Goal: Ask a question

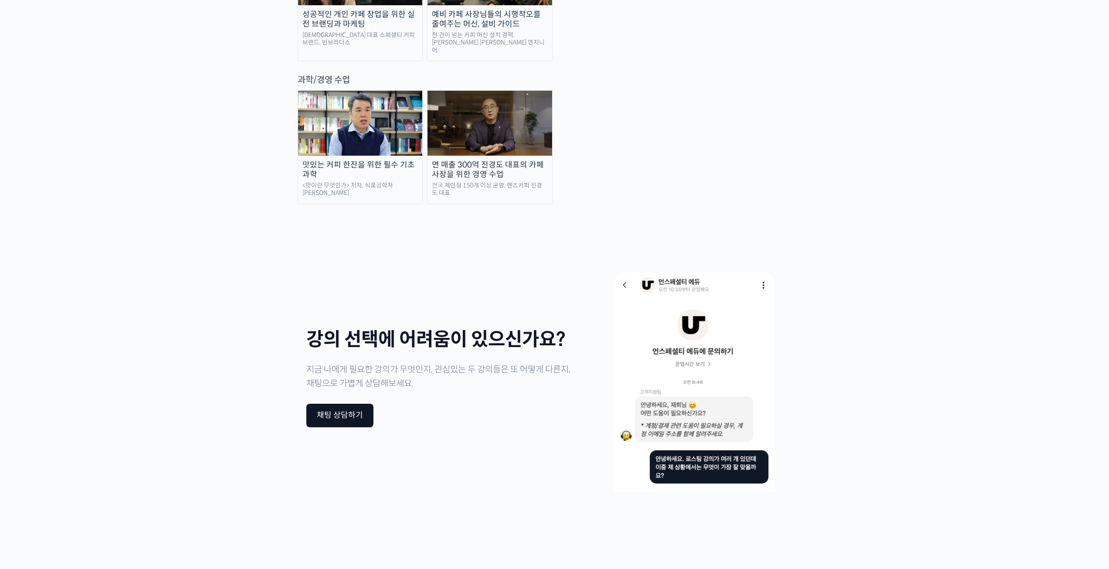
scroll to position [2178, 0]
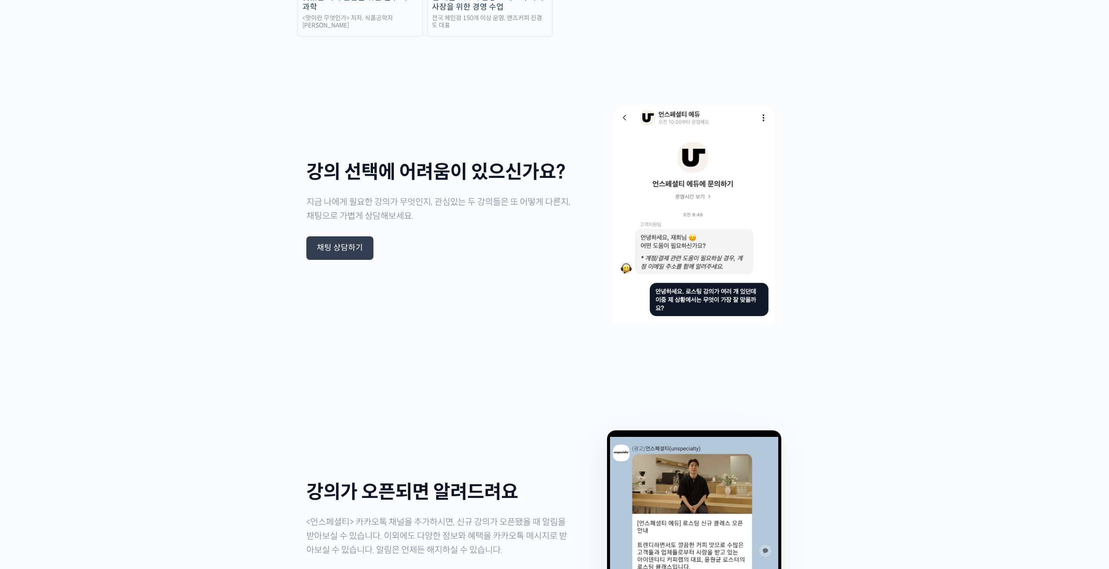
click at [342, 243] on div "채팅 상담하기" at bounding box center [340, 248] width 46 height 10
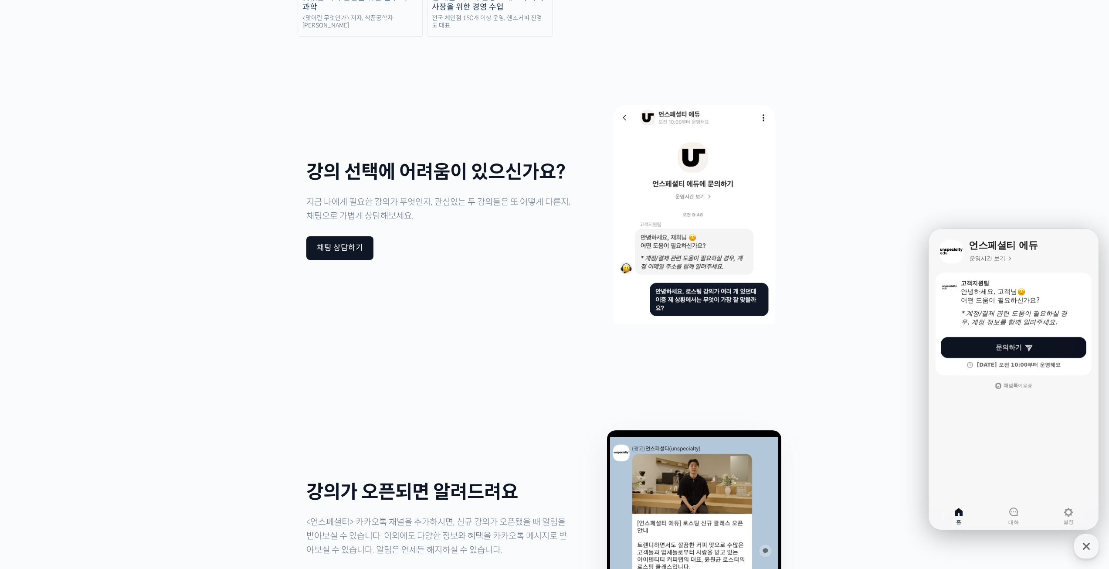
click at [992, 348] on link "문의하기" at bounding box center [1014, 347] width 146 height 21
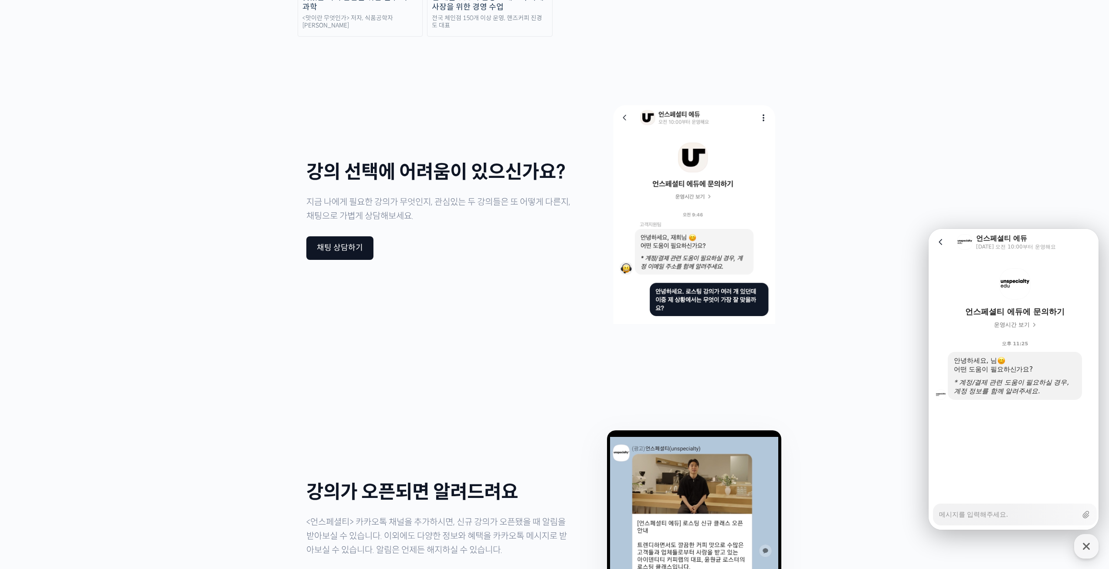
click at [1015, 510] on textarea "Messenger Input Textarea" at bounding box center [1008, 511] width 138 height 15
click at [989, 517] on textarea "Messenger Input Textarea" at bounding box center [1008, 511] width 138 height 15
type textarea "x"
type textarea "ㅇ"
type textarea "x"
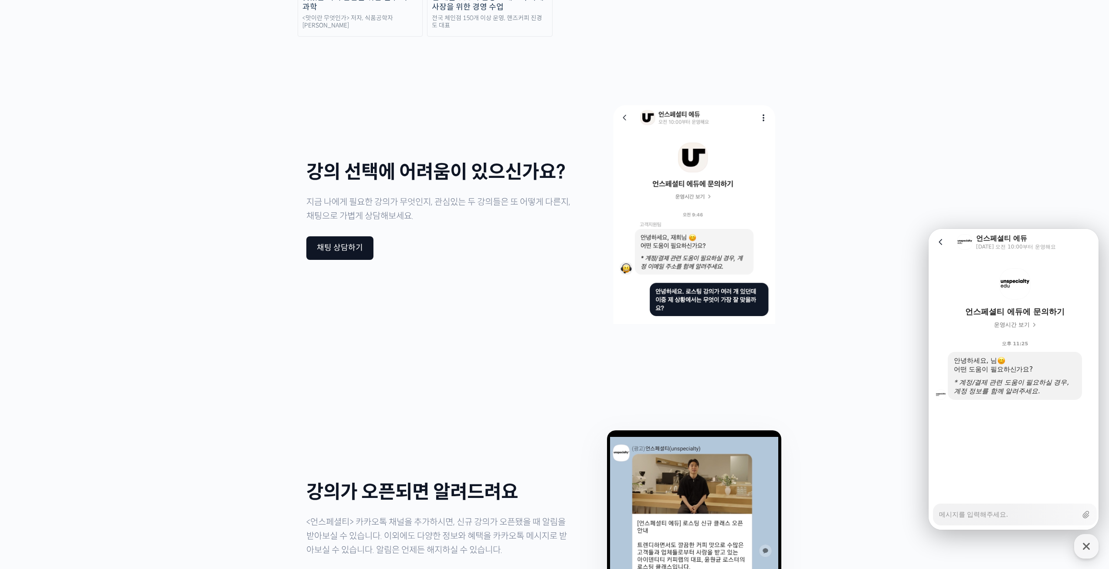
type textarea "x"
type textarea "ㅇ"
type textarea "x"
type textarea "어"
type textarea "x"
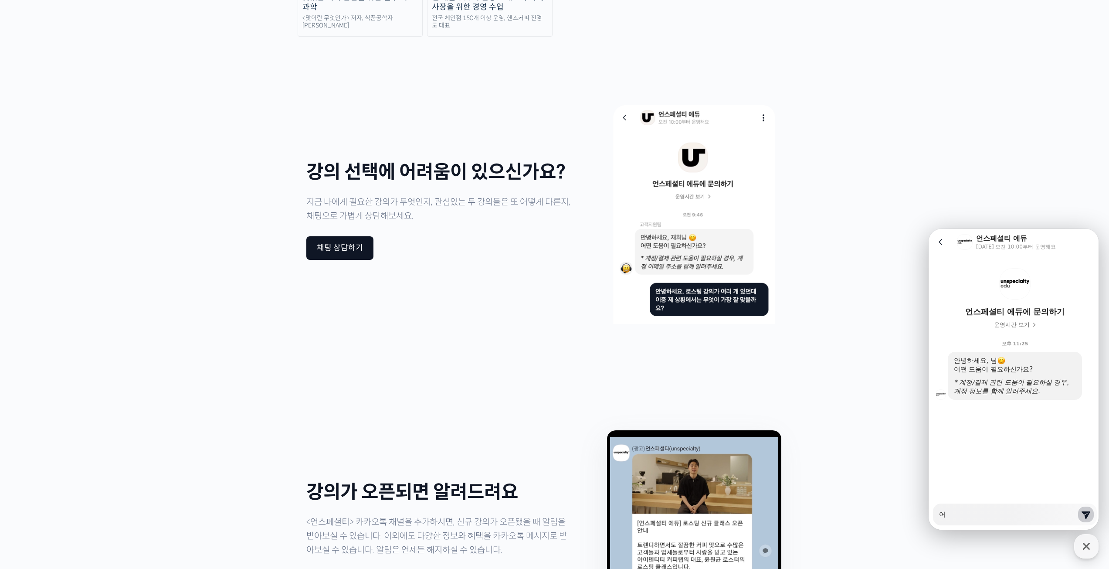
type textarea "언"
type textarea "x"
type textarea "언스"
type textarea "x"
type textarea "언슾"
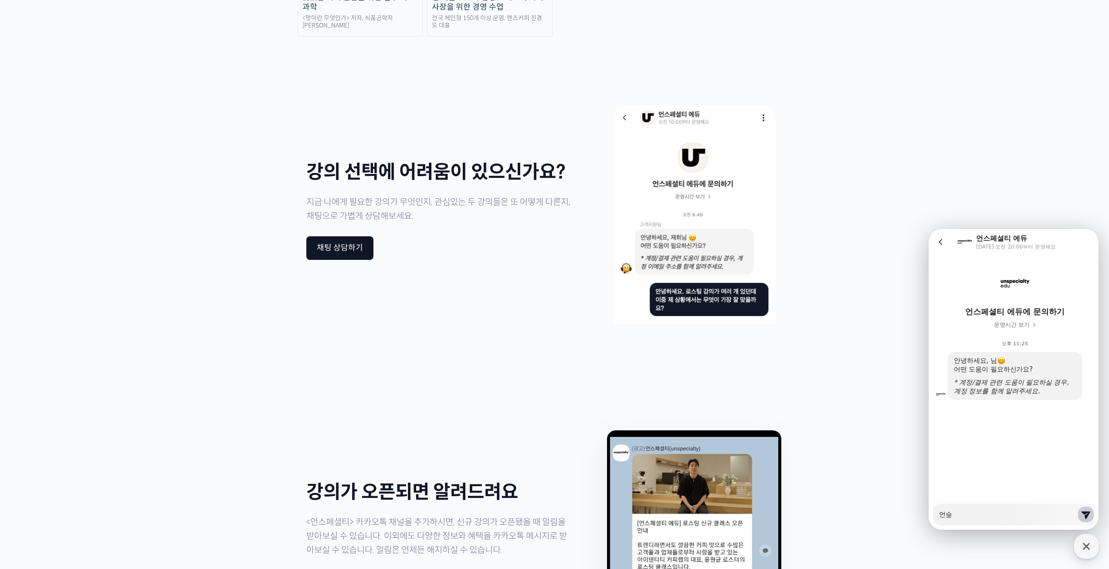
type textarea "x"
type textarea "언스페"
type textarea "x"
type textarea "언스펫"
type textarea "x"
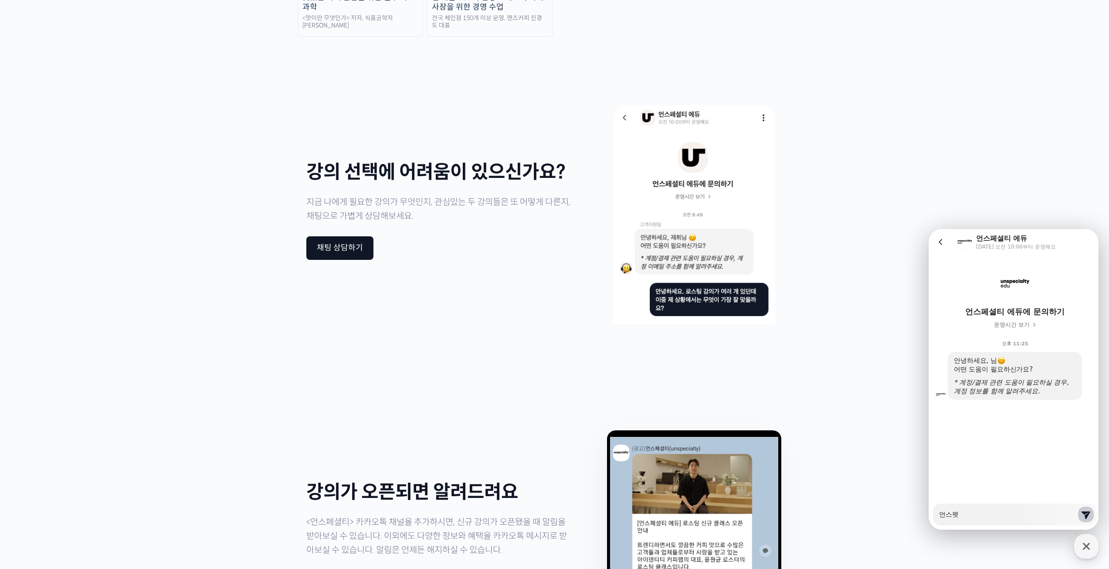
type textarea "언스페셔"
type textarea "x"
type textarea "언스페셜"
type textarea "x"
type textarea "언스페셡"
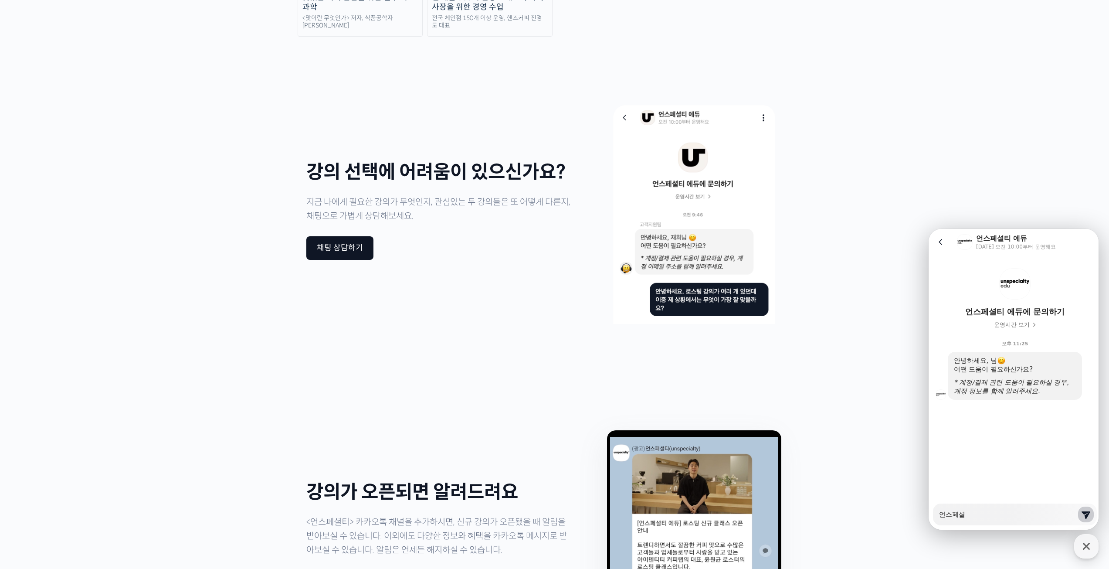
type textarea "x"
type textarea "언스페셜티"
type textarea "x"
type textarea "언스페셜티 ㅅ"
type textarea "x"
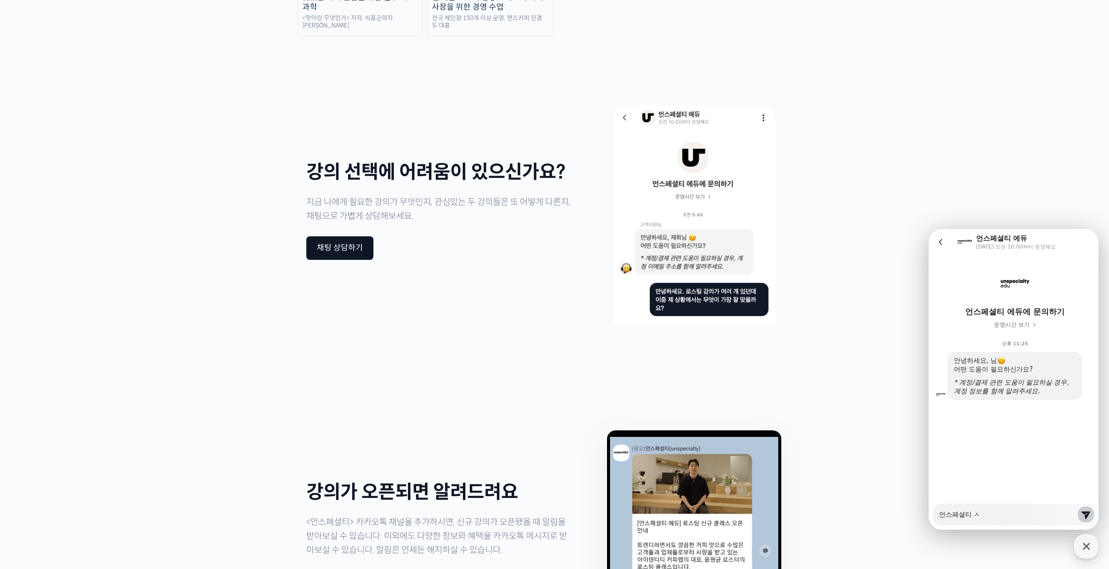
type textarea "언스페셜티 쇼"
type textarea "x"
type textarea "언스페셜티 숄"
type textarea "x"
type textarea "언스페셜티 쇼루"
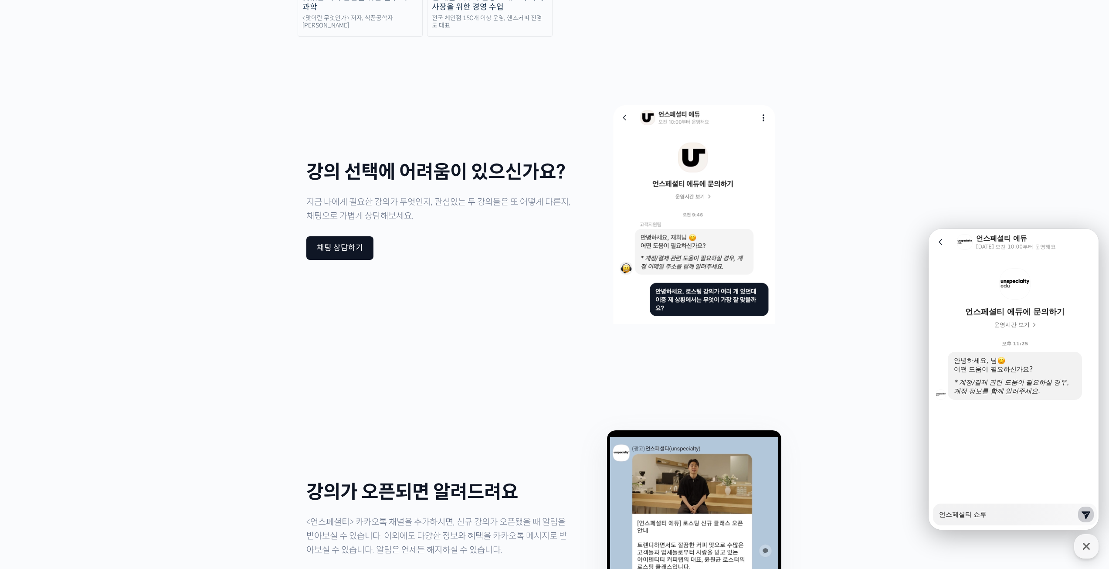
type textarea "x"
type textarea "언스페셜티 쇼룸"
type textarea "x"
type textarea "언스페셜티 쇼룸"
type textarea "x"
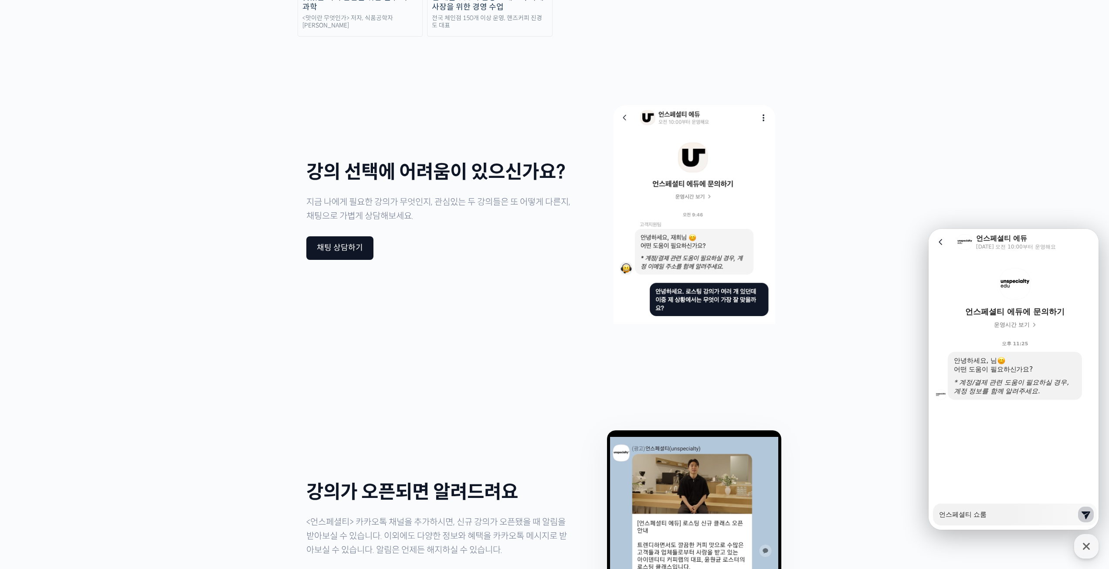
type textarea "언스페셜티 쇼룸 ㅇ"
type textarea "x"
type textarea "언스페셜티 쇼룸 오"
type textarea "x"
type textarea "언스페셜티 쇼룸 옾"
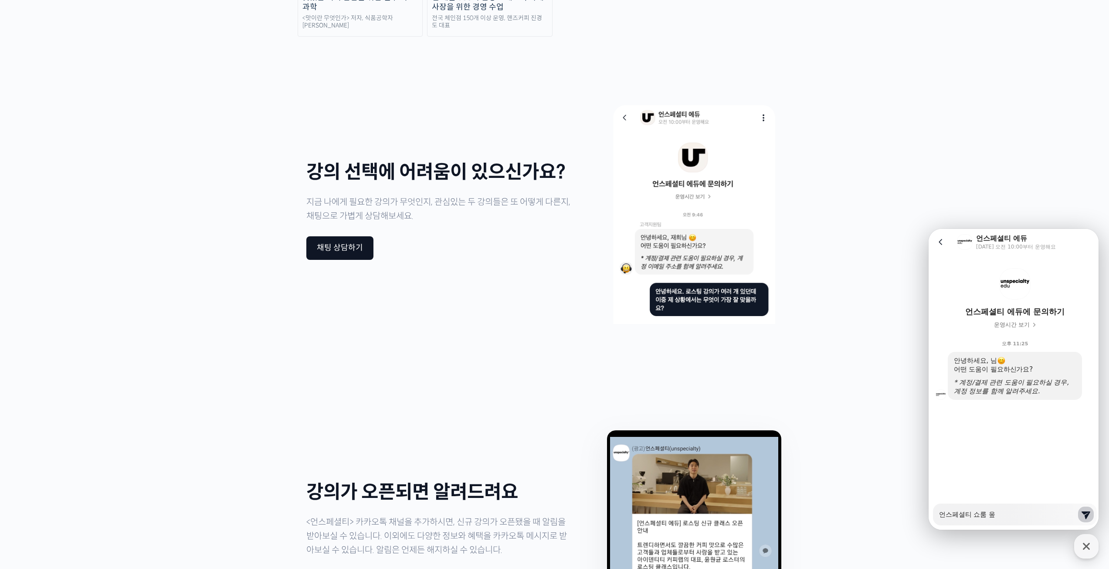
type textarea "x"
type textarea "언스페셜티 쇼룸 오프"
type textarea "x"
type textarea "언스페셜티 쇼룸 오픈"
type textarea "x"
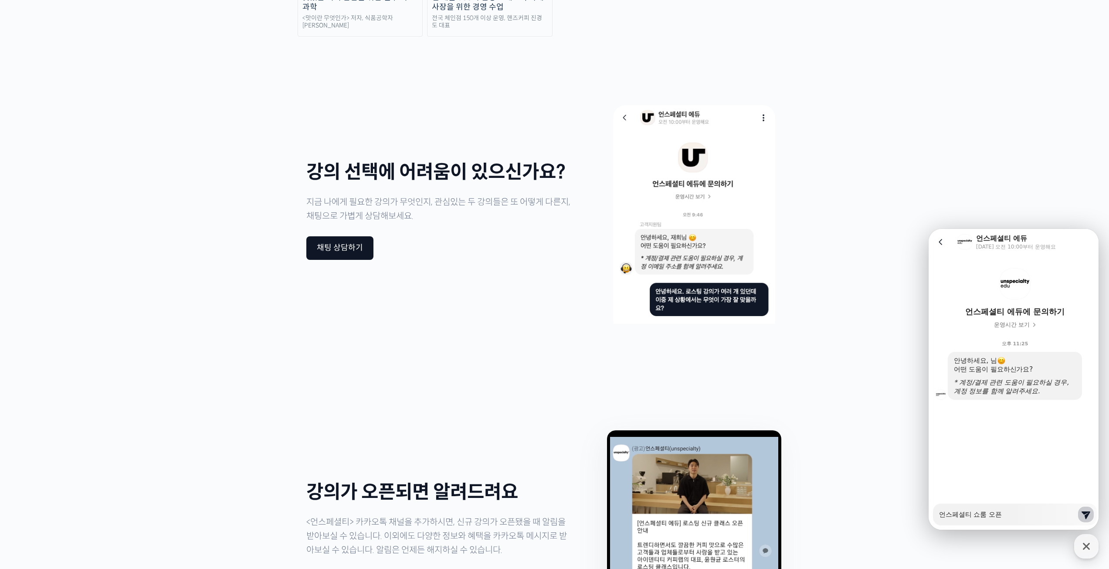
type textarea "언스페셜티 쇼룸 오픈ㅇ"
type textarea "x"
type textarea "언스페셜티 쇼룸 오픈이"
type textarea "x"
type textarea "언스페셜티 쇼룸 오픈이"
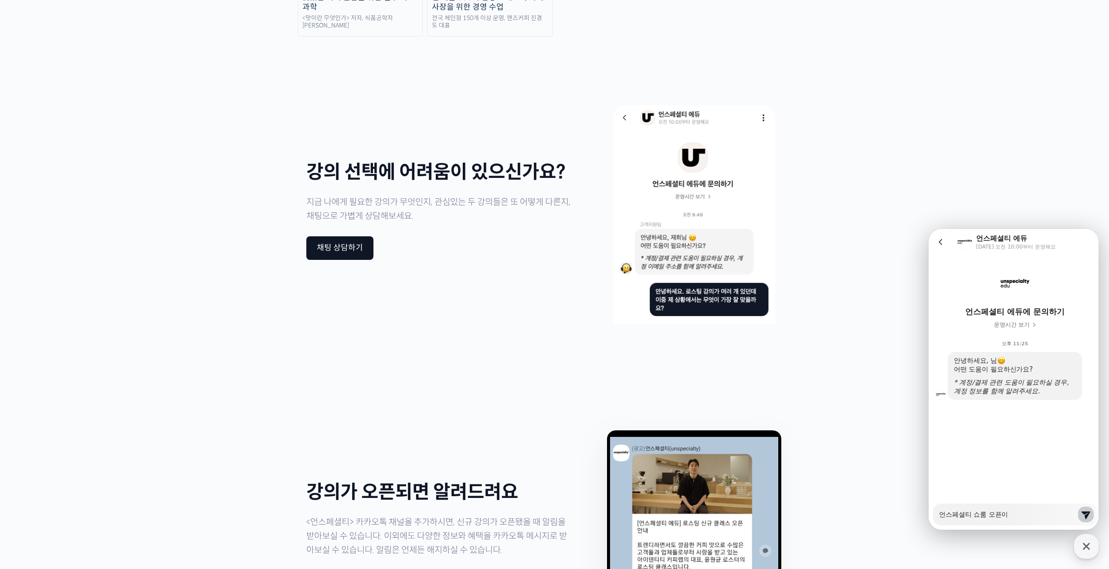
type textarea "x"
type textarea "언스페셜티 쇼룸 오픈이 ㅇ"
type textarea "x"
type textarea "언스페셜티 쇼룸 오픈이 어"
type textarea "x"
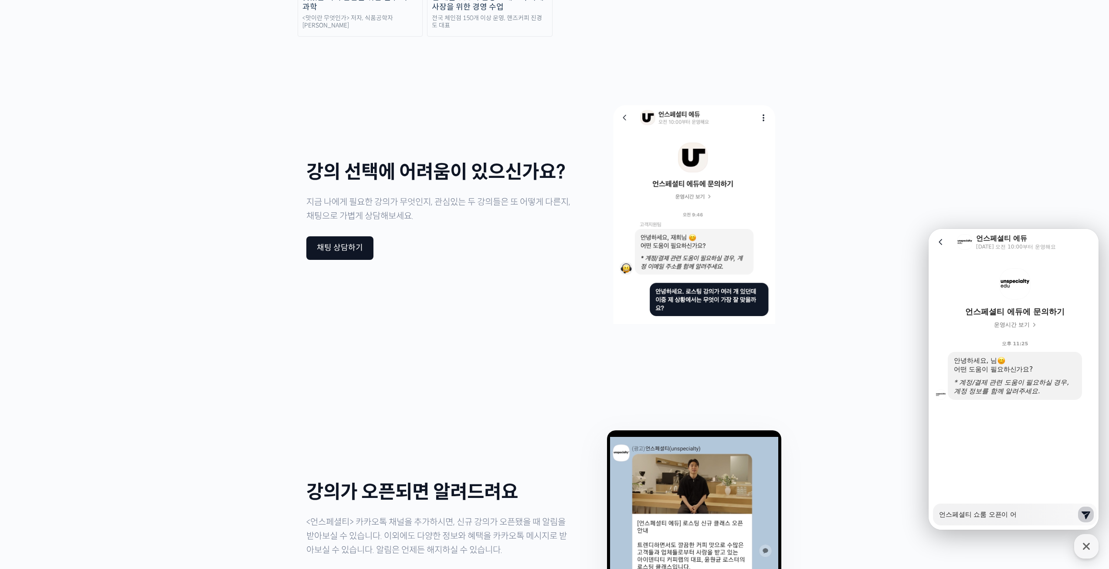
type textarea "언스페셜티 쇼룸 오픈이 언"
type textarea "x"
type textarea "언스페셜티 쇼룸 오픈이 얹"
type textarea "x"
type textarea "언스페셜티 쇼룸 오픈이 언제"
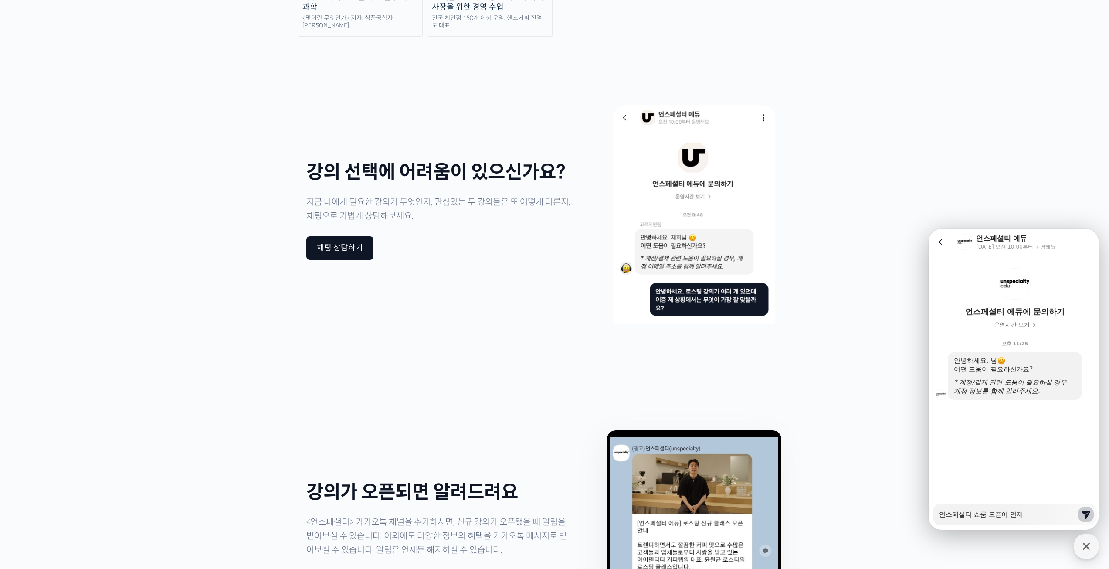
type textarea "x"
type textarea "언스페셜티 쇼룸 오픈이 언젱"
type textarea "x"
type textarea "언스페셜티 쇼룸 오픈이 언제이"
type textarea "x"
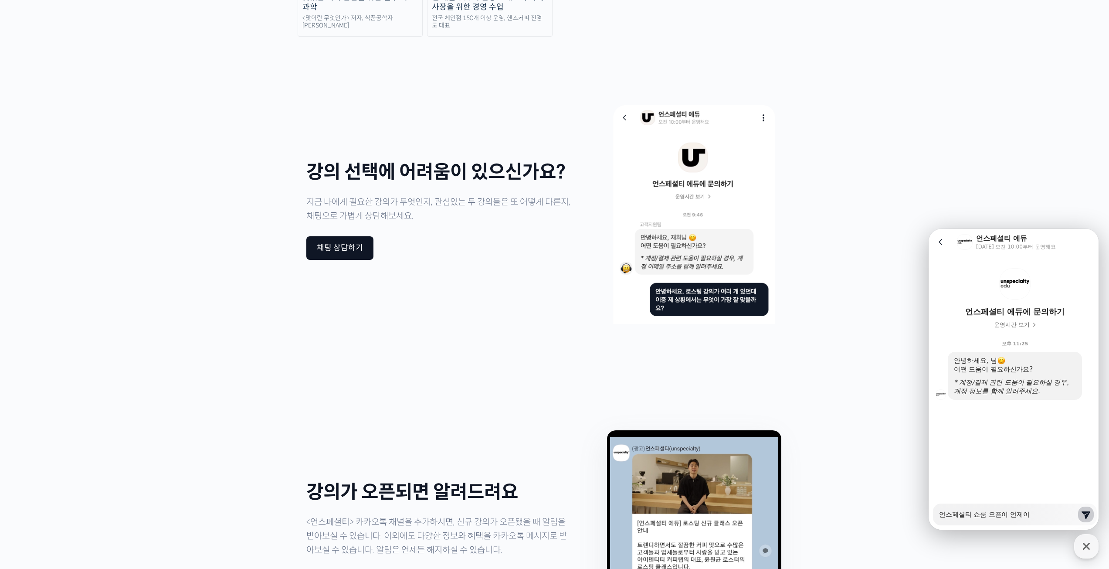
type textarea "언스페셜티 쇼룸 오픈이 언제인"
type textarea "x"
type textarea "언스페셜티 쇼룸 오픈이 언제인ㄱ"
type textarea "x"
type textarea "언스페셜티 쇼룸 오픈이 언제인가"
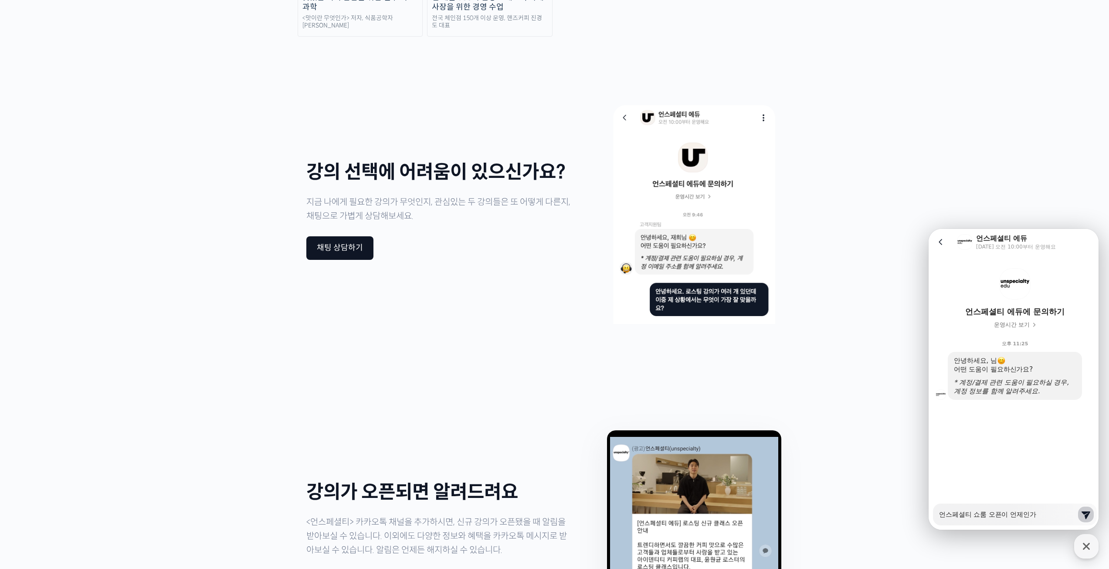
type textarea "x"
type textarea "언스페셜티 쇼룸 오픈이 언제인강"
type textarea "x"
type textarea "언스페셜티 쇼룸 오픈이 언제인가요"
type textarea "x"
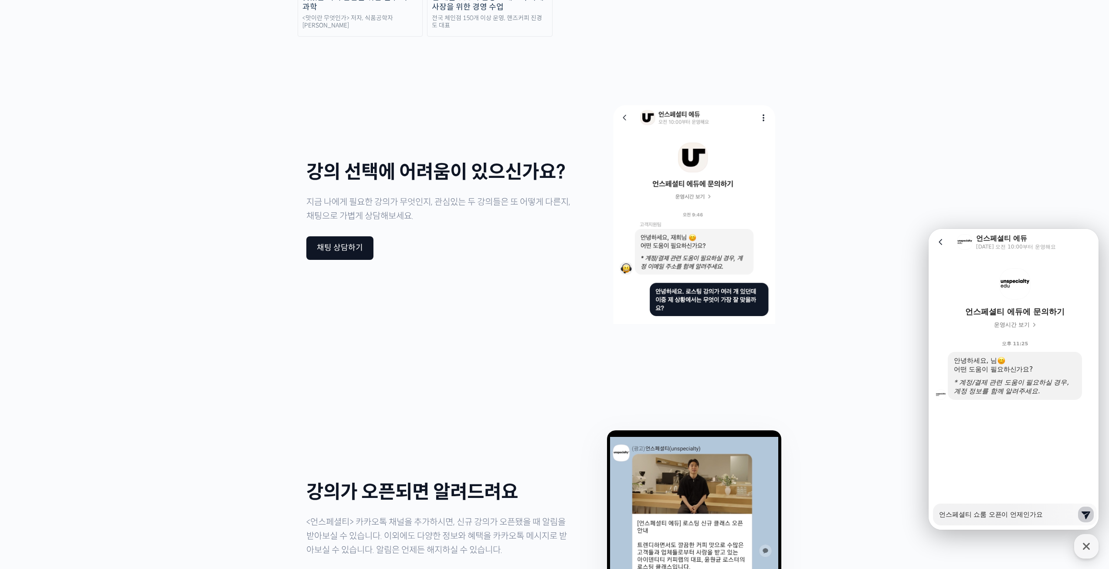
type textarea "언스페셜티 쇼룸 오픈이 언제인가요?"
type textarea "x"
type textarea "언스페셜티 쇼룸 오픈이 언제인가요?!"
type textarea "x"
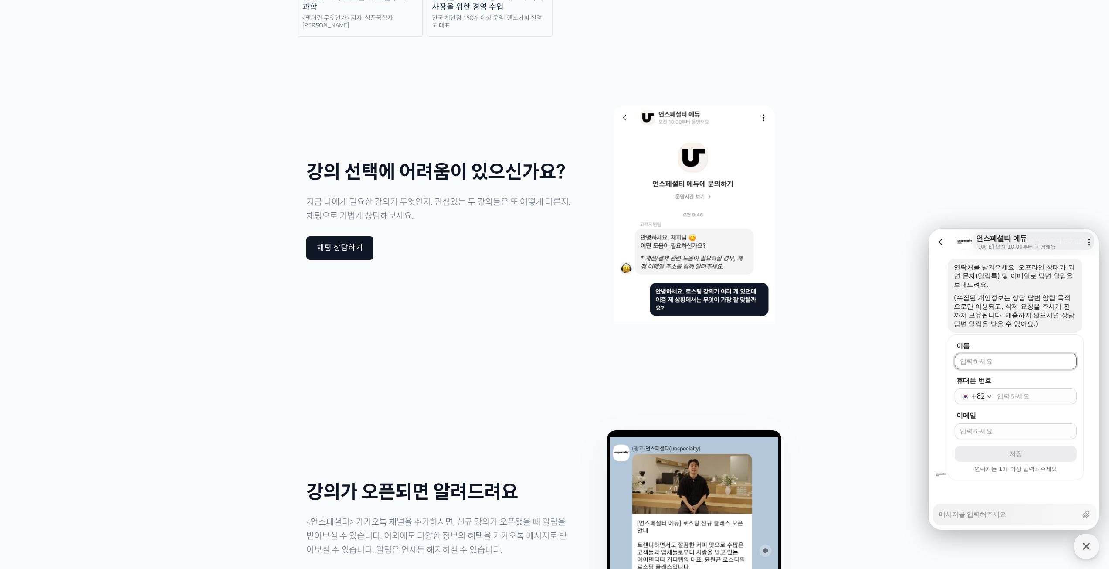
scroll to position [179, 0]
type textarea "x"
